Goal: Browse casually: Explore the website without a specific task or goal

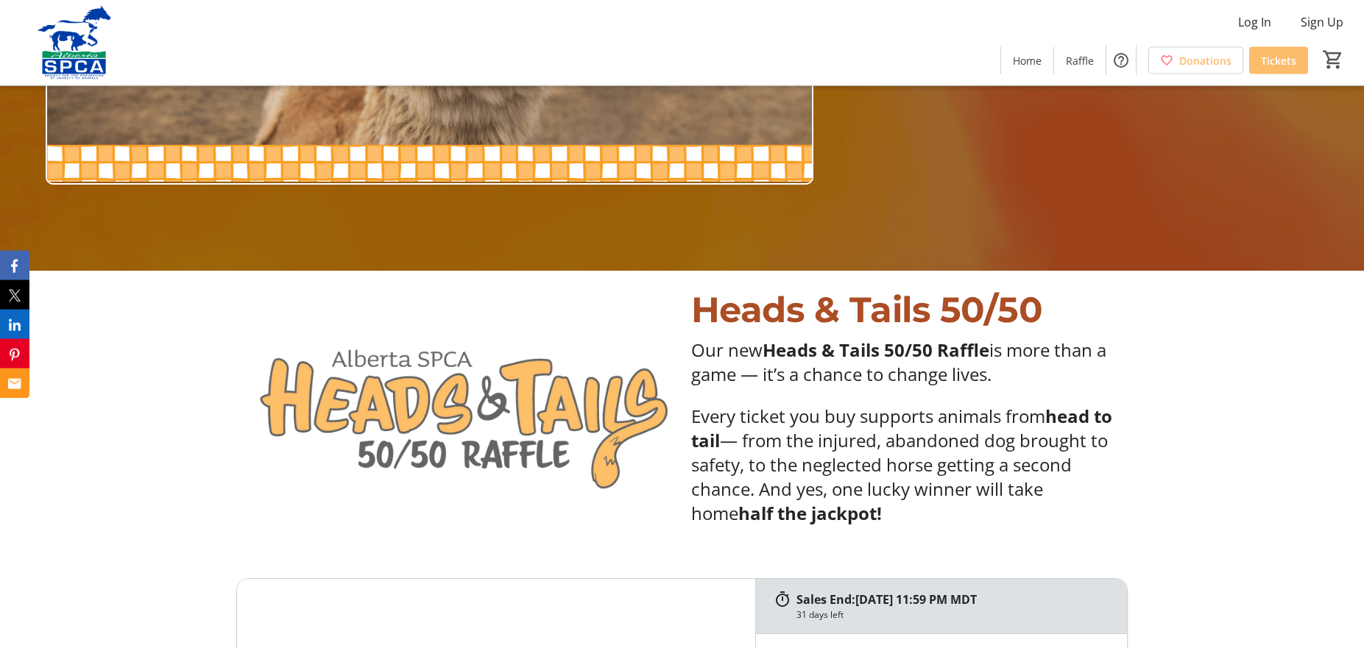
scroll to position [676, 0]
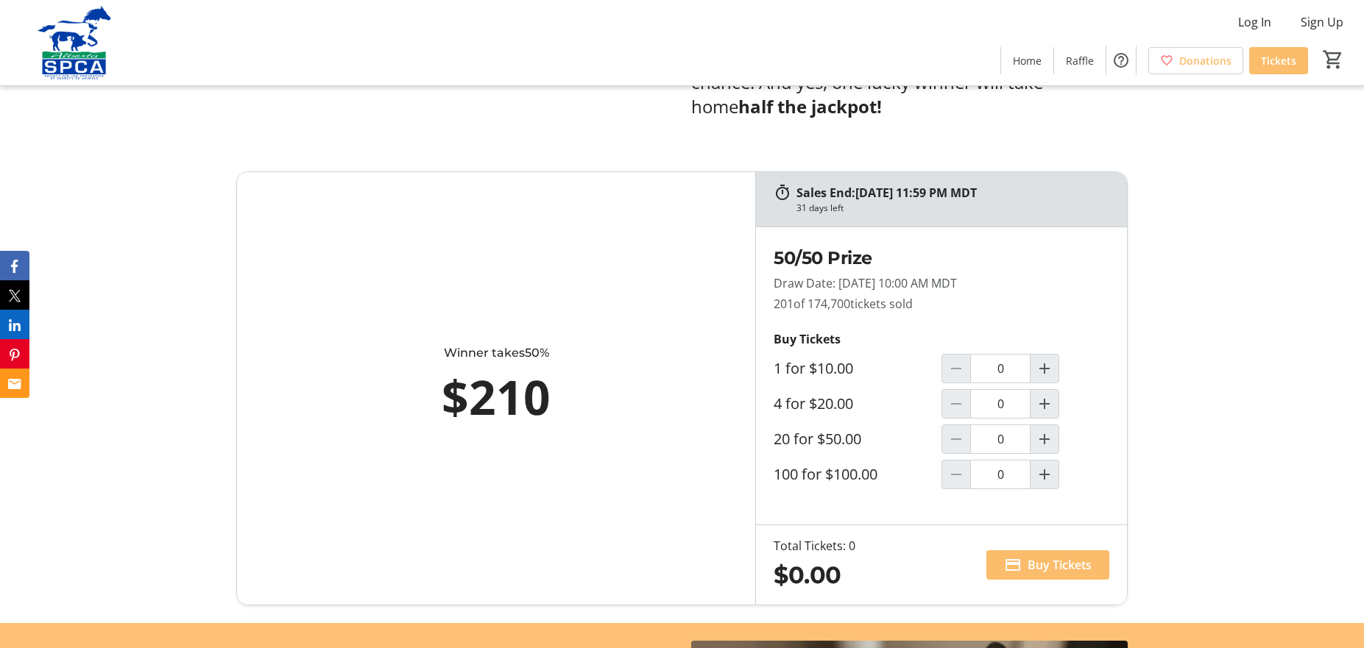
scroll to position [751, 0]
